Goal: Task Accomplishment & Management: Complete application form

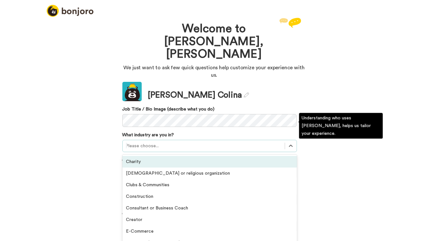
click at [176, 142] on div at bounding box center [204, 146] width 156 height 8
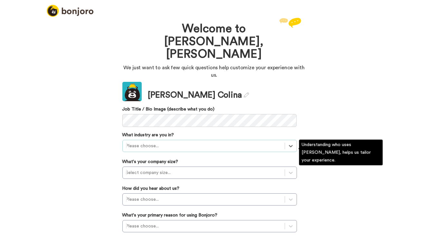
click at [180, 132] on div "What industry are you in? Select is focused ,type to refine list, press Down to…" at bounding box center [210, 142] width 175 height 20
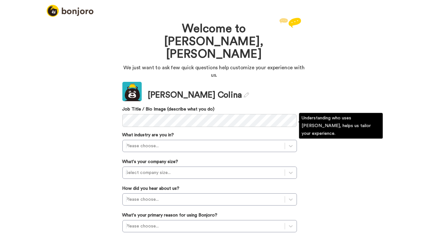
click at [180, 132] on div "What industry are you in? Please choose..." at bounding box center [210, 142] width 175 height 20
click at [179, 142] on div at bounding box center [204, 146] width 156 height 8
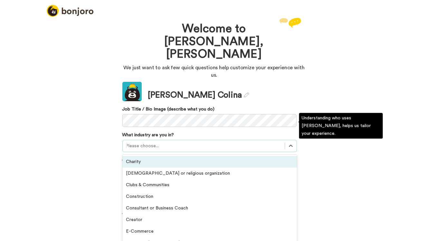
click at [176, 156] on div "Charity" at bounding box center [210, 162] width 175 height 12
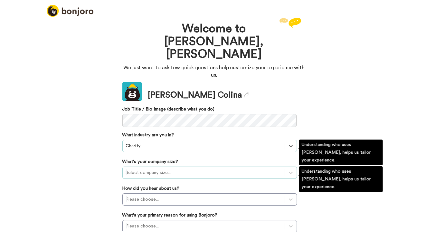
click at [180, 169] on div at bounding box center [204, 173] width 156 height 8
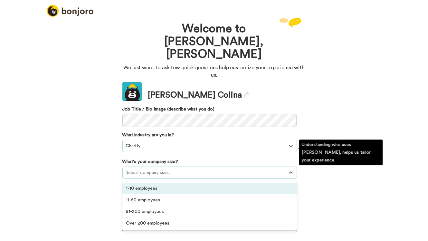
click at [178, 183] on div "1-10 employees" at bounding box center [210, 189] width 175 height 12
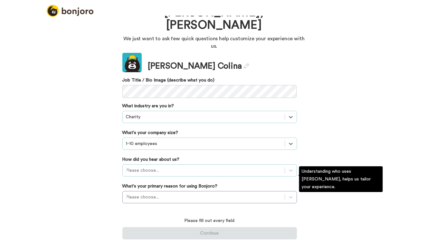
click at [185, 177] on div "Please choose..." at bounding box center [210, 170] width 175 height 12
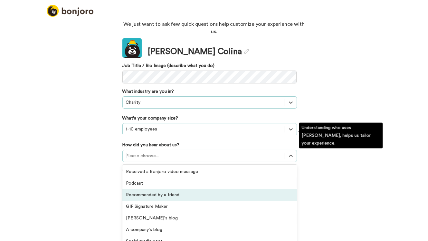
click at [180, 189] on div "Recommended by a friend" at bounding box center [210, 195] width 175 height 12
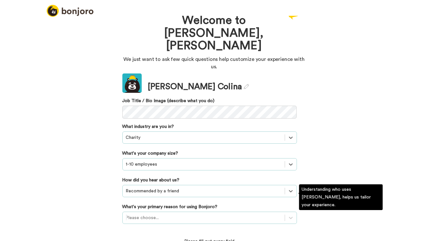
click at [180, 212] on div "Please choose..." at bounding box center [210, 218] width 175 height 12
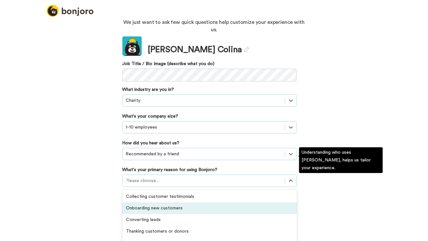
click at [173, 202] on div "Onboarding new customers" at bounding box center [210, 208] width 175 height 12
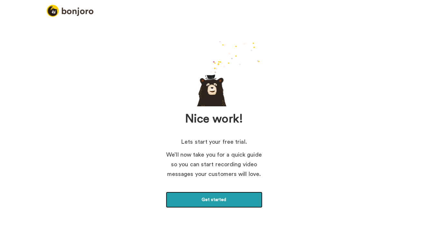
click at [218, 206] on link "Get started" at bounding box center [214, 200] width 97 height 16
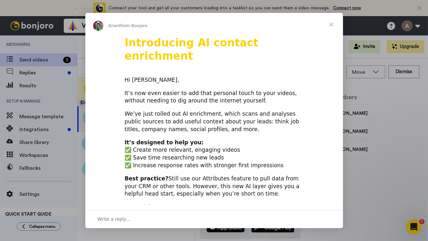
click at [333, 25] on span "Close" at bounding box center [331, 24] width 23 height 23
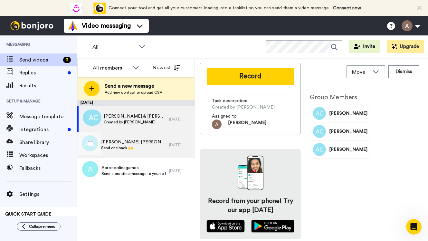
click at [149, 148] on span "Send one back 🙌" at bounding box center [133, 147] width 65 height 5
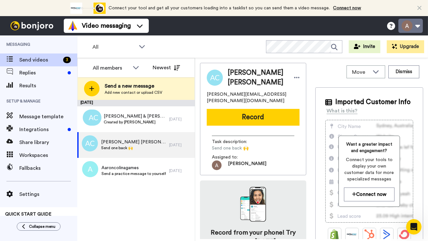
click at [409, 27] on button at bounding box center [411, 26] width 25 height 14
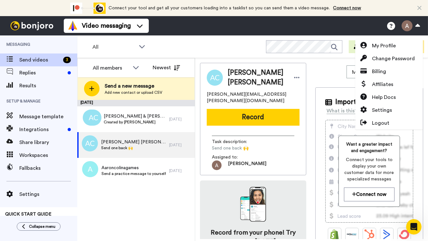
click at [420, 9] on icon at bounding box center [420, 8] width 4 height 6
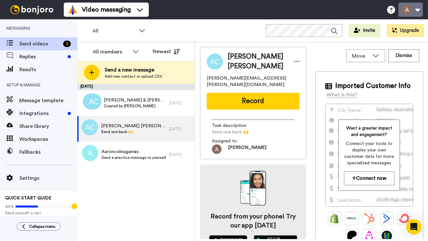
click at [418, 13] on button at bounding box center [411, 10] width 25 height 14
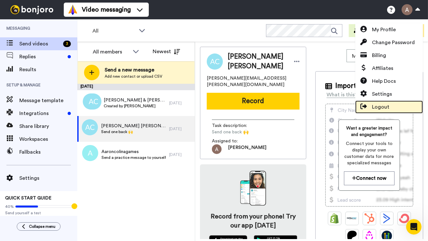
click at [371, 109] on span at bounding box center [364, 107] width 17 height 8
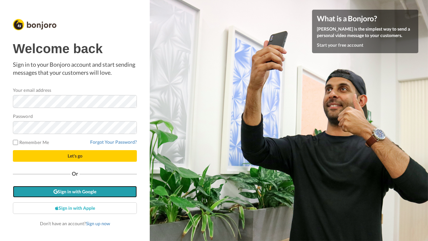
click at [97, 189] on link "Sign in with Google" at bounding box center [75, 192] width 124 height 12
